Goal: Find specific page/section: Find specific page/section

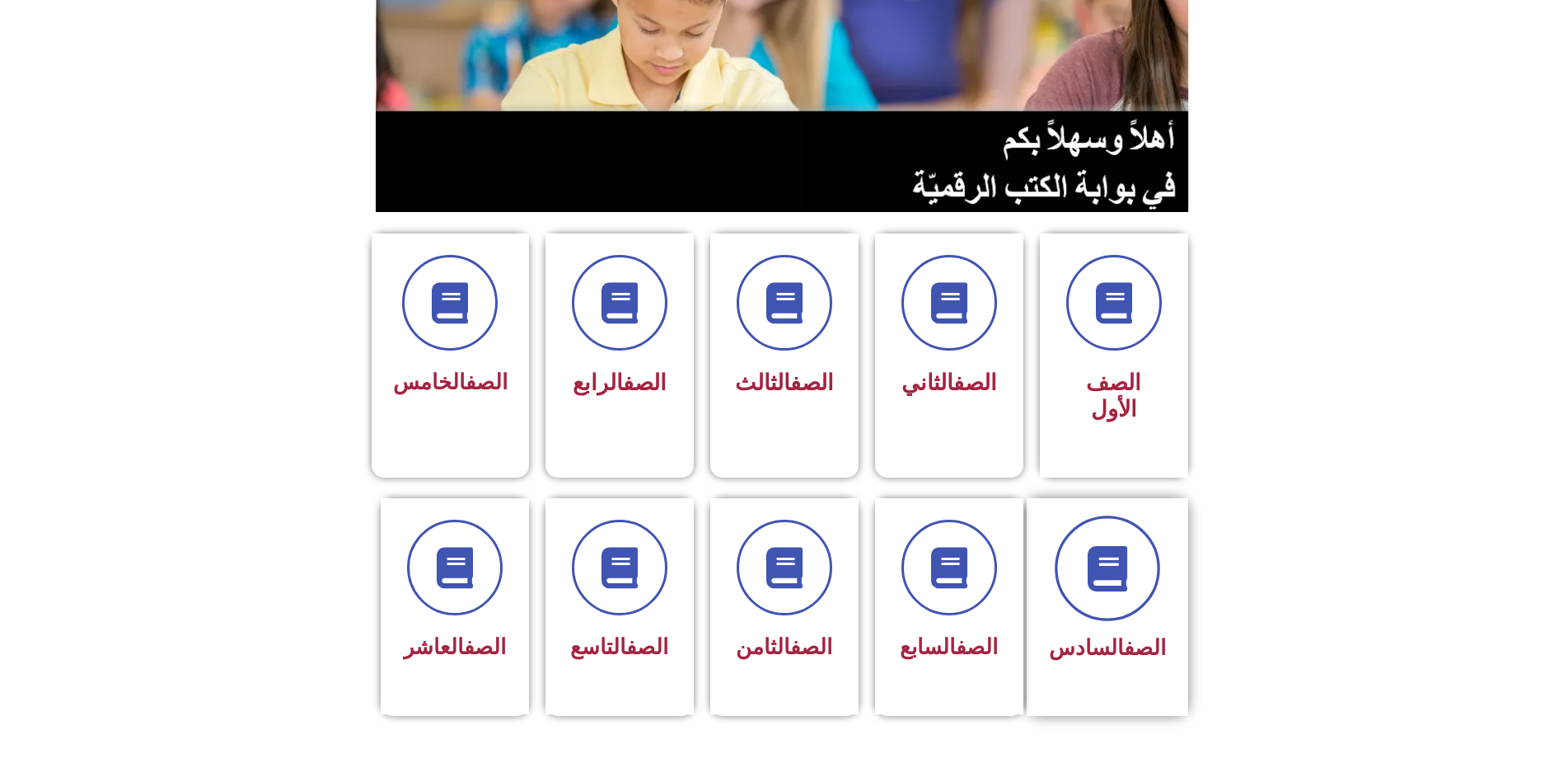
scroll to position [247, 0]
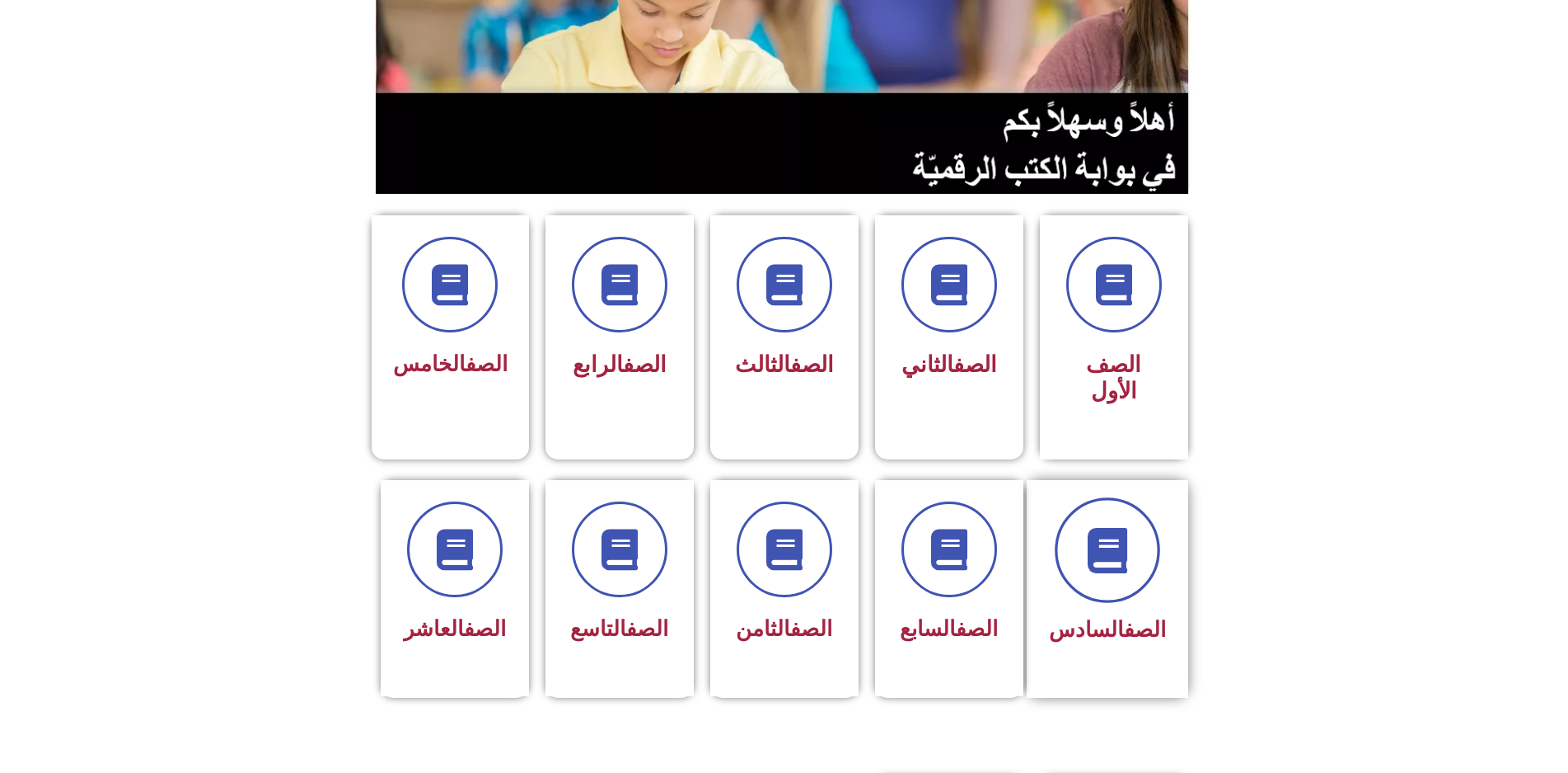
drag, startPoint x: 1112, startPoint y: 501, endPoint x: 1117, endPoint y: 482, distance: 19.6
click at [1112, 498] on span at bounding box center [1107, 550] width 106 height 106
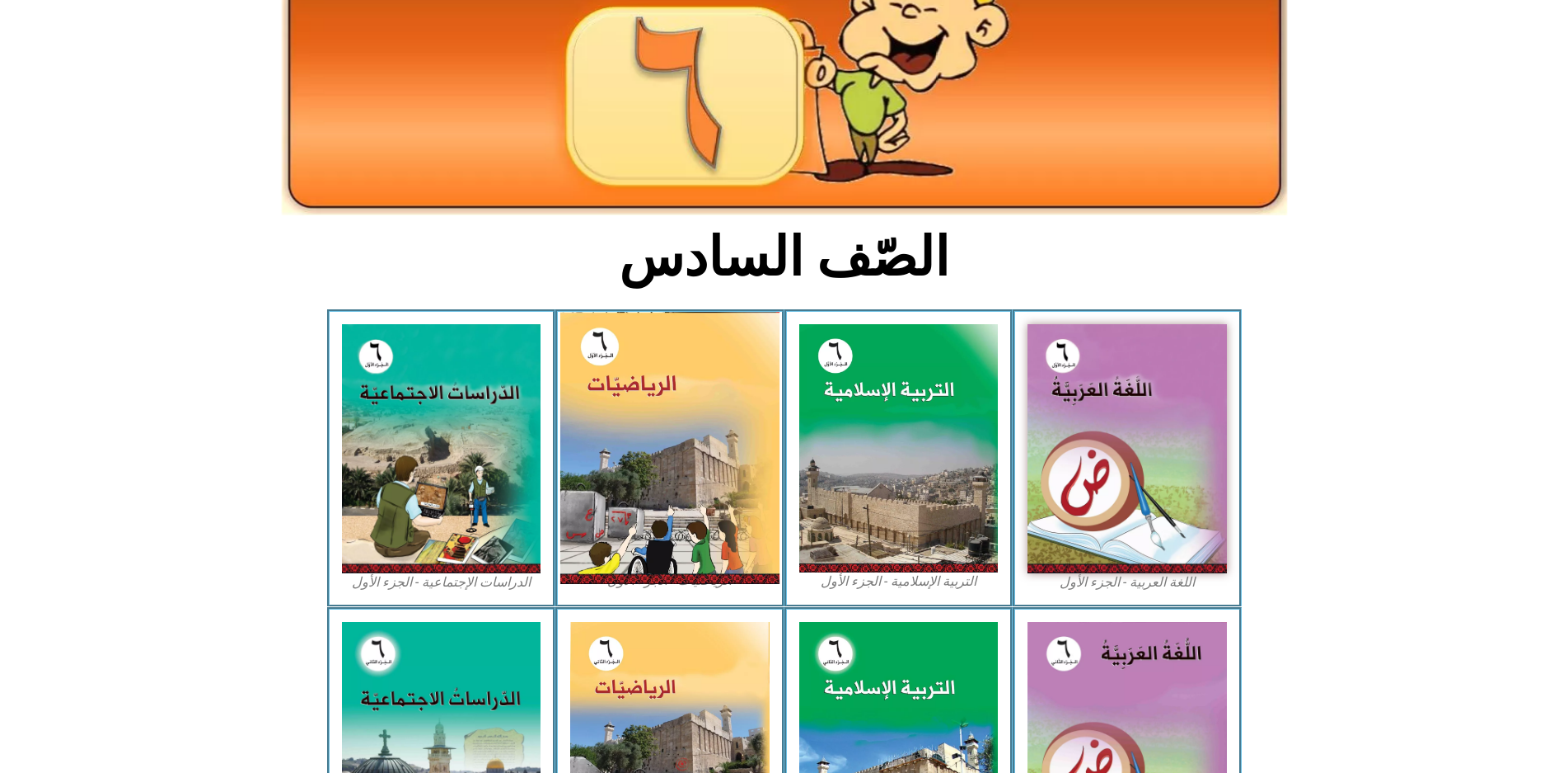
scroll to position [247, 0]
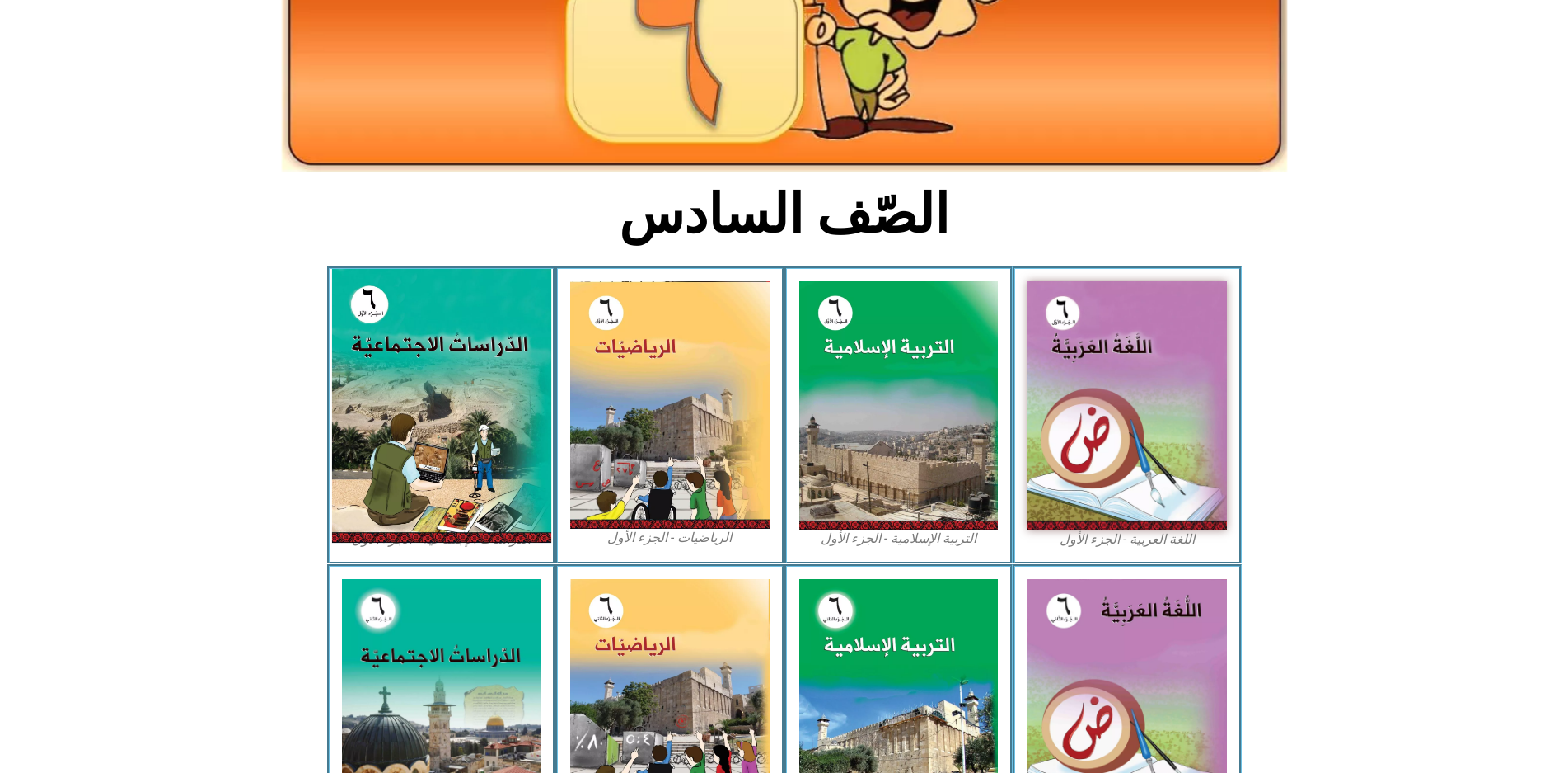
click at [405, 318] on img at bounding box center [440, 405] width 219 height 274
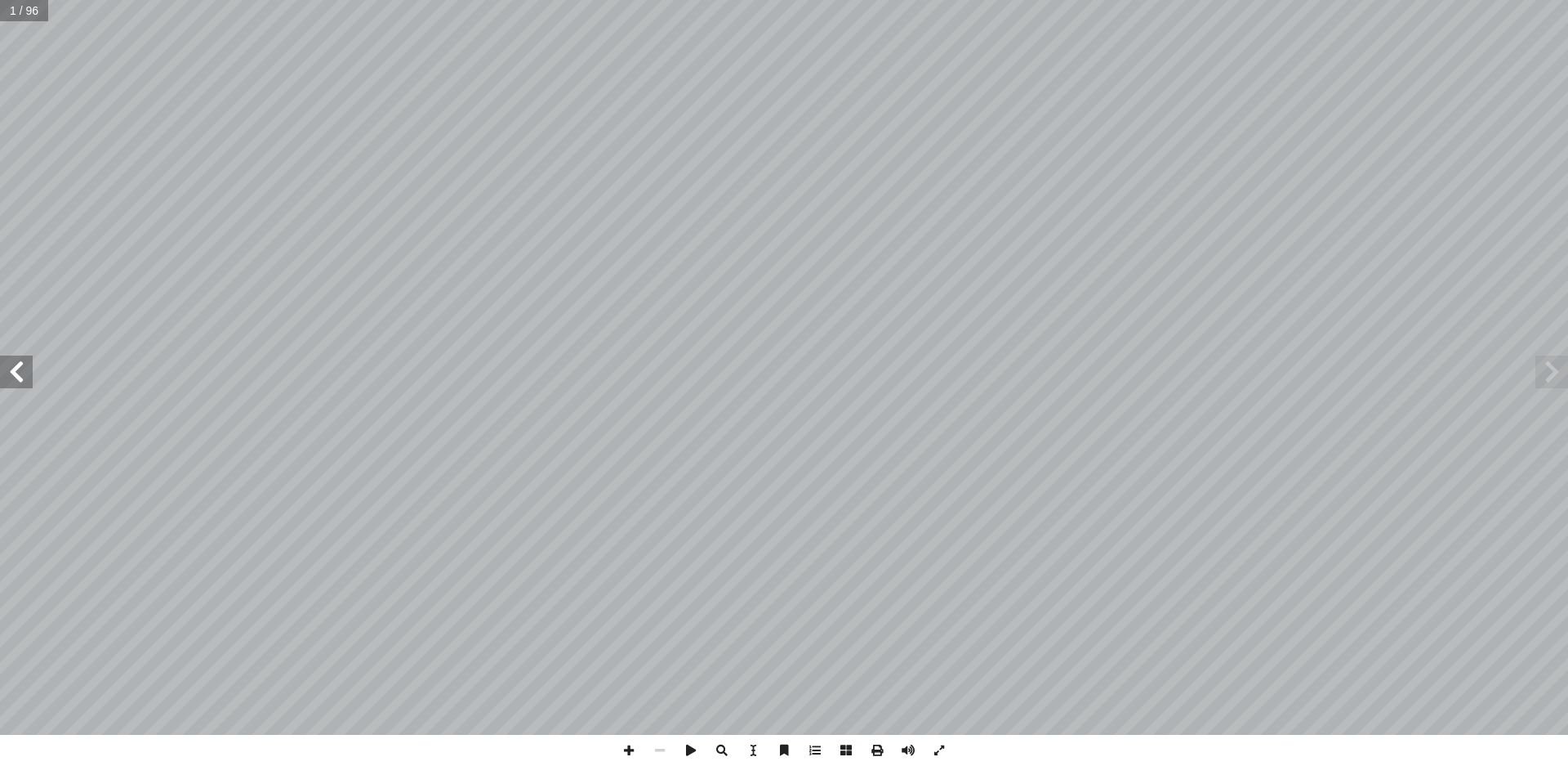
click at [13, 378] on span at bounding box center [16, 371] width 33 height 33
click at [15, 368] on span at bounding box center [16, 371] width 33 height 33
click at [18, 362] on span at bounding box center [16, 371] width 33 height 33
click at [22, 356] on span at bounding box center [16, 371] width 33 height 33
click at [22, 355] on span at bounding box center [16, 371] width 33 height 33
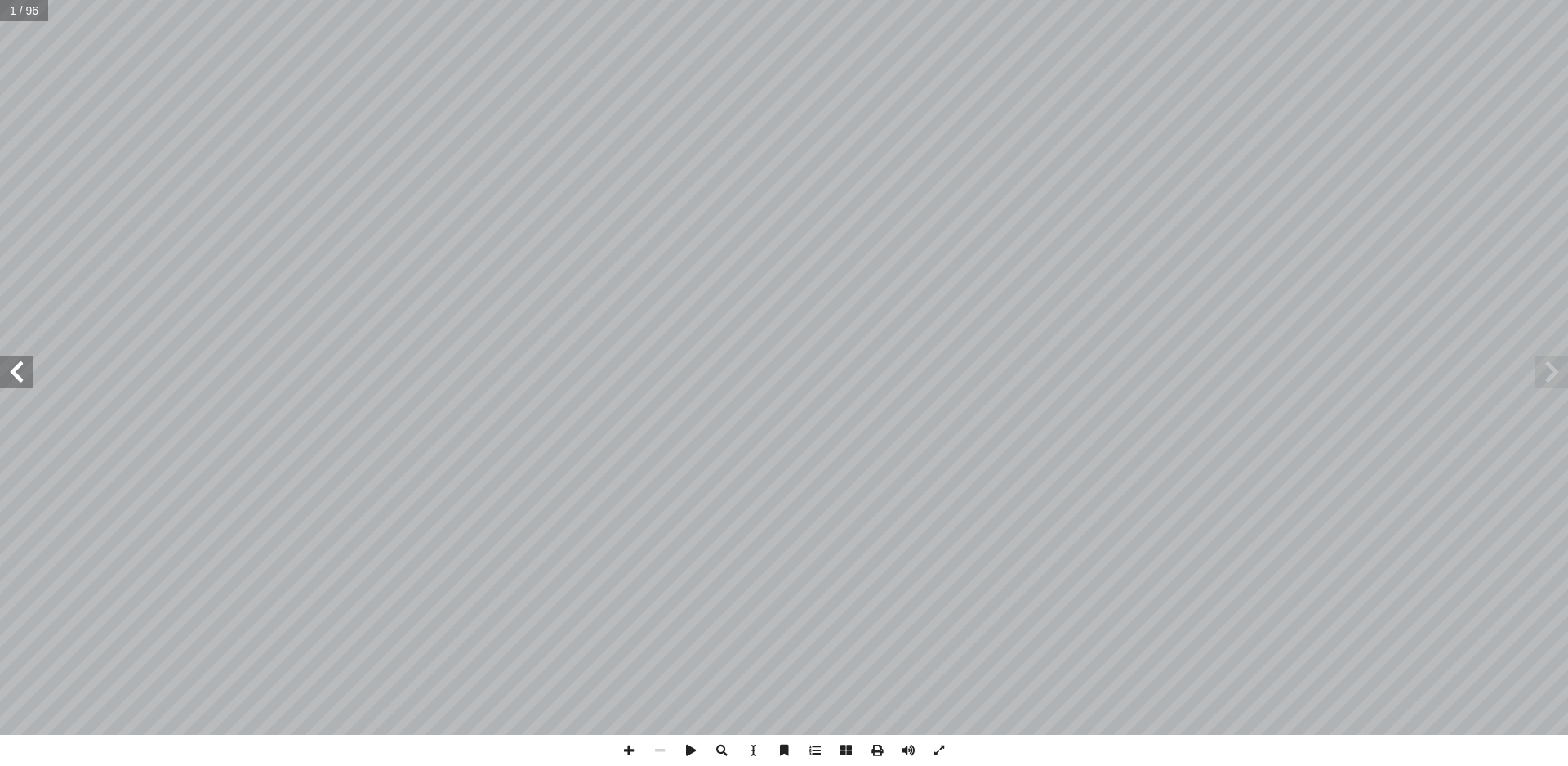
click at [13, 366] on span at bounding box center [16, 371] width 33 height 33
click at [13, 369] on span at bounding box center [16, 371] width 33 height 33
click at [14, 369] on span at bounding box center [16, 371] width 33 height 33
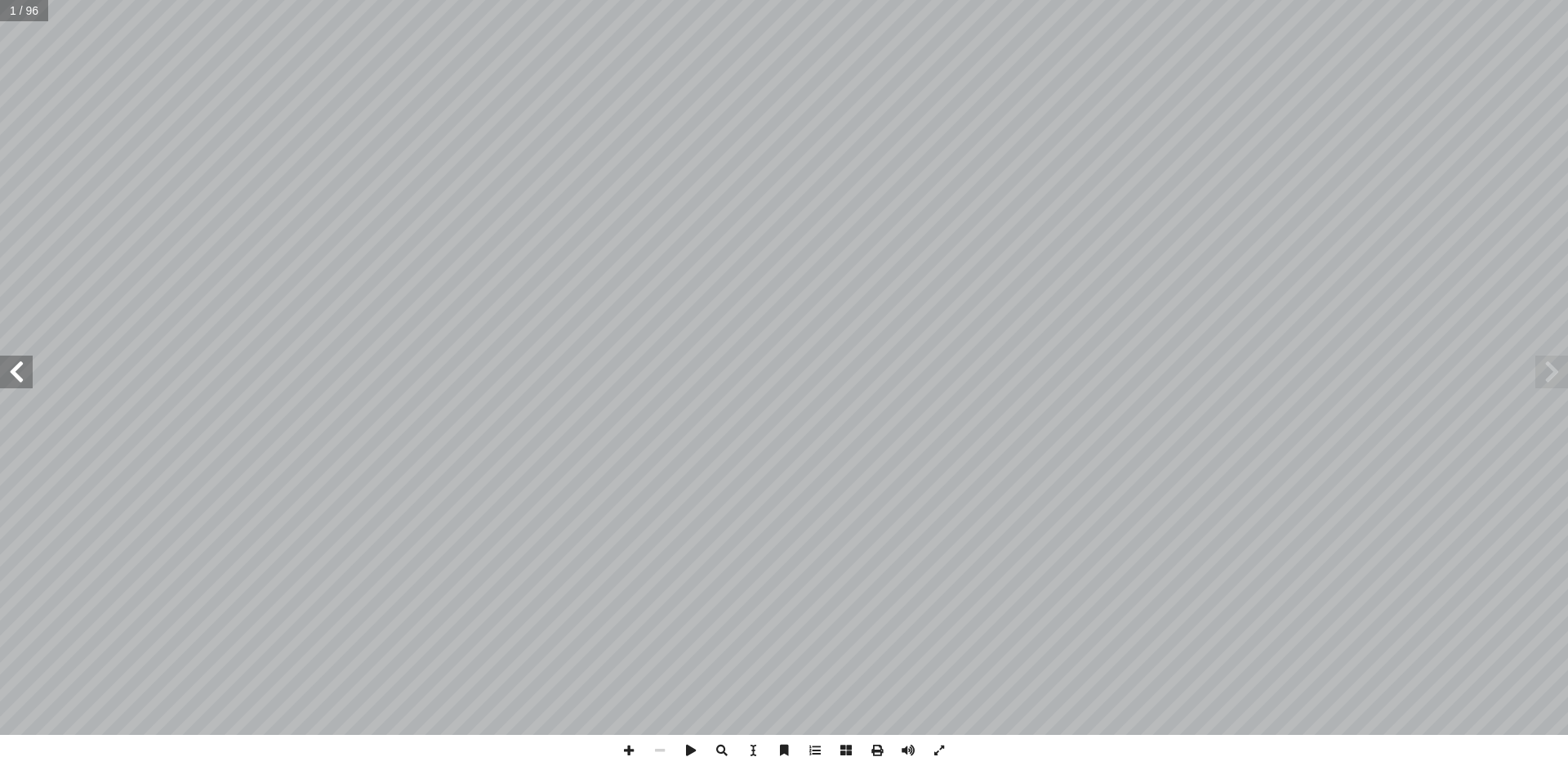
click at [15, 368] on span at bounding box center [16, 371] width 33 height 33
click at [16, 367] on span at bounding box center [16, 371] width 33 height 33
click at [16, 363] on span at bounding box center [16, 371] width 33 height 33
click at [16, 362] on span at bounding box center [16, 371] width 33 height 33
